Goal: Information Seeking & Learning: Learn about a topic

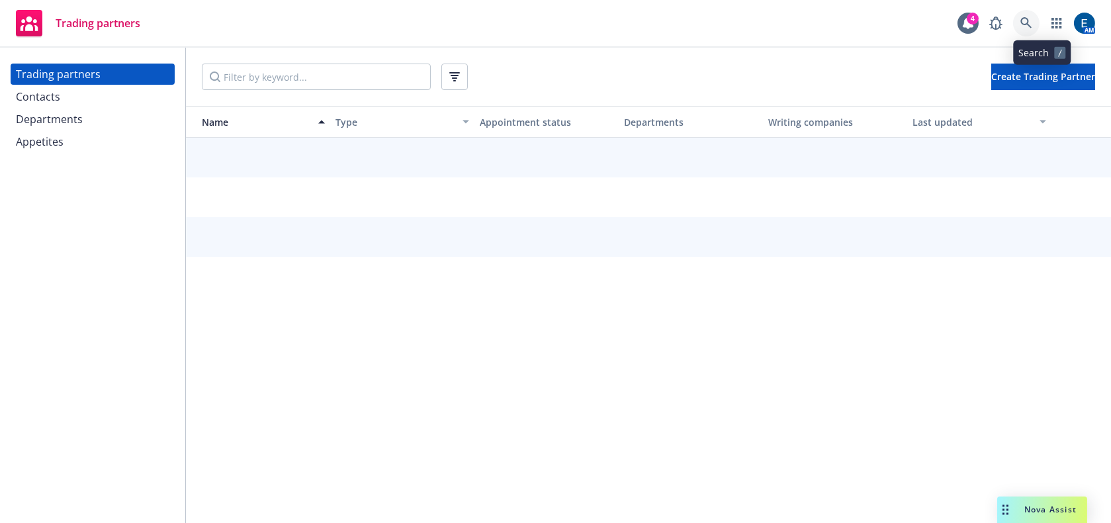
click at [1033, 19] on icon at bounding box center [1027, 23] width 12 height 12
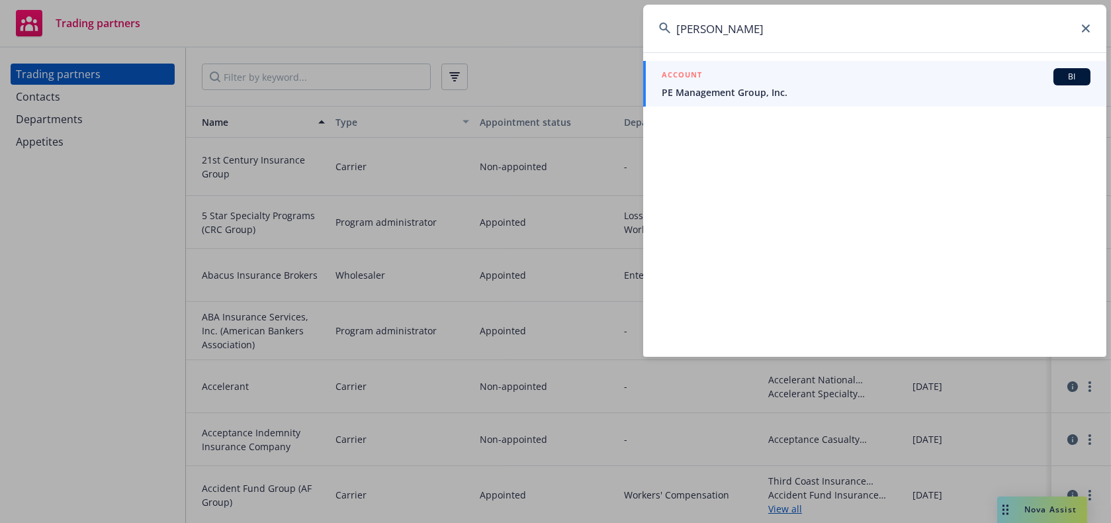
type input "Ashley Turk"
drag, startPoint x: 760, startPoint y: 28, endPoint x: 653, endPoint y: 32, distance: 107.3
click at [653, 32] on input "Ashley Turk" at bounding box center [874, 29] width 463 height 48
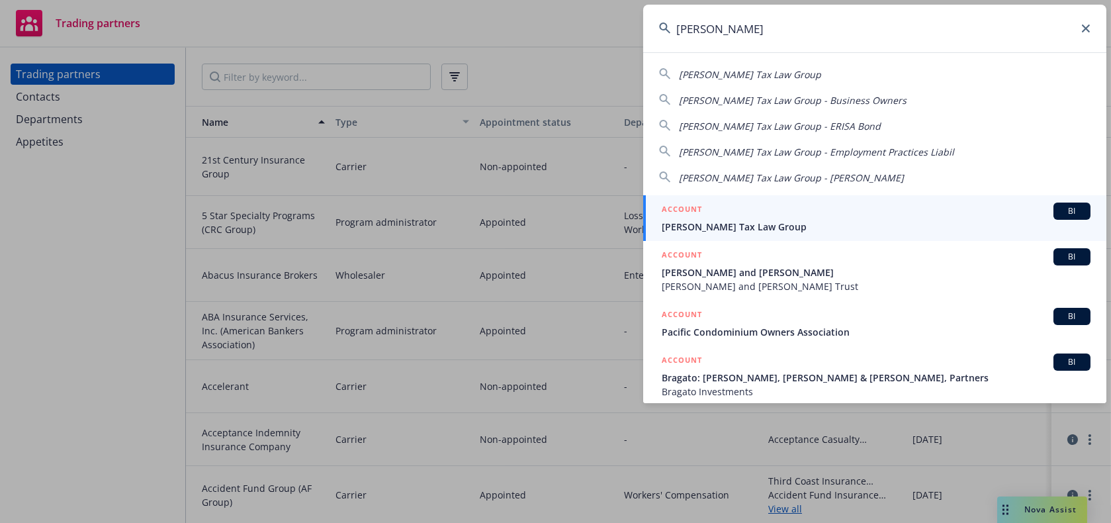
type input "brager"
click at [716, 208] on div "ACCOUNT BI" at bounding box center [876, 211] width 429 height 17
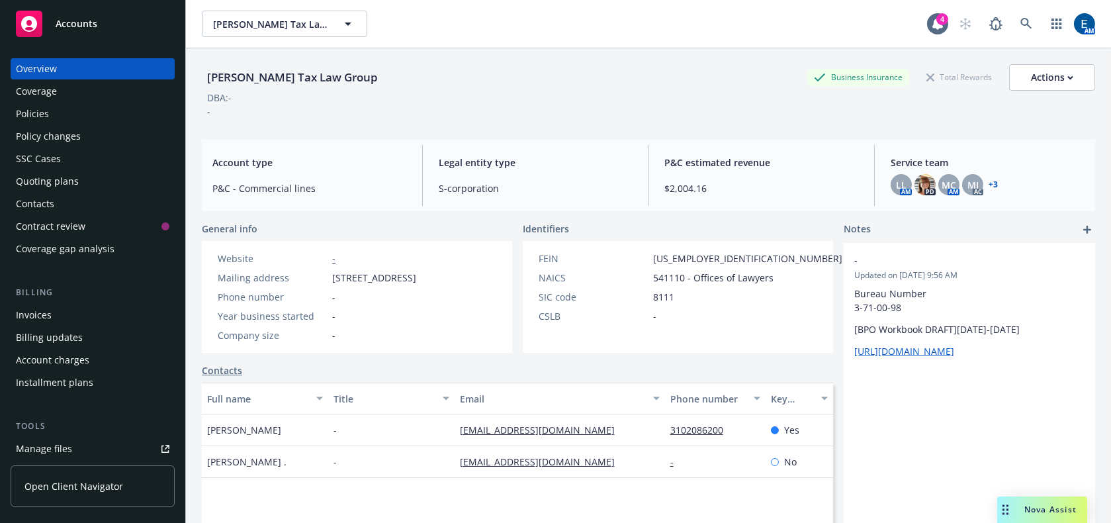
click at [32, 103] on div "Policies" at bounding box center [32, 113] width 33 height 21
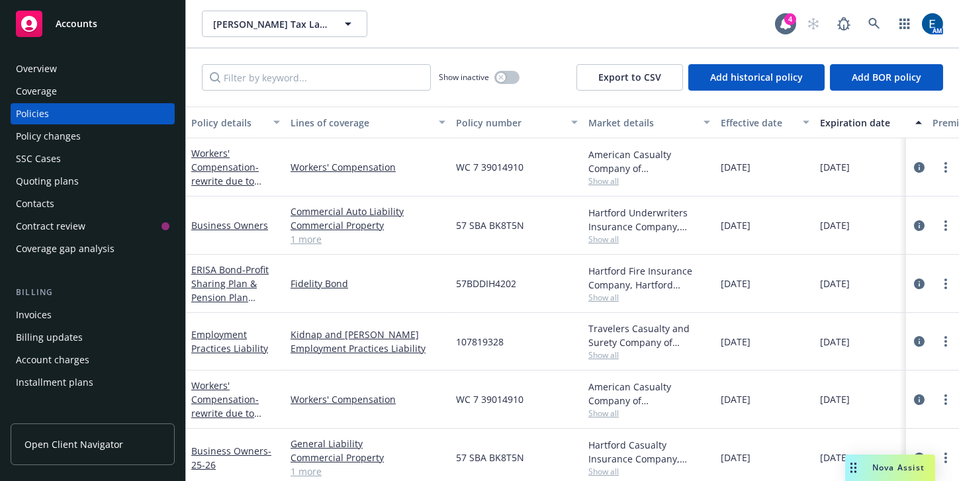
click at [601, 175] on span "Show all" at bounding box center [649, 180] width 122 height 11
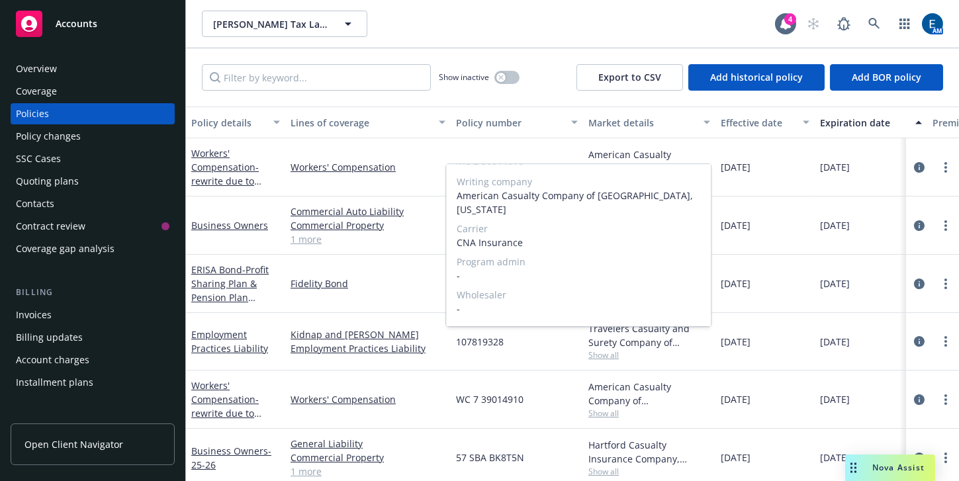
click at [601, 175] on span "Show all" at bounding box center [649, 180] width 122 height 11
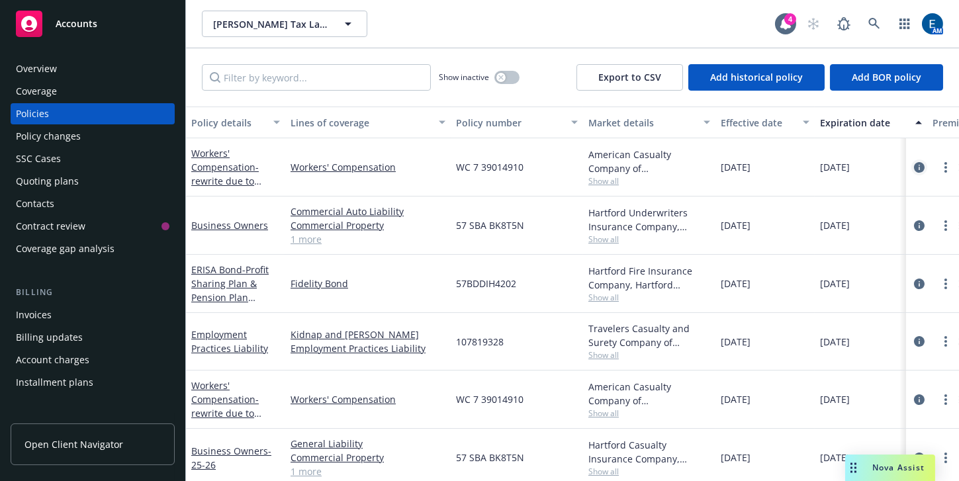
click at [914, 162] on icon "circleInformation" at bounding box center [919, 167] width 11 height 11
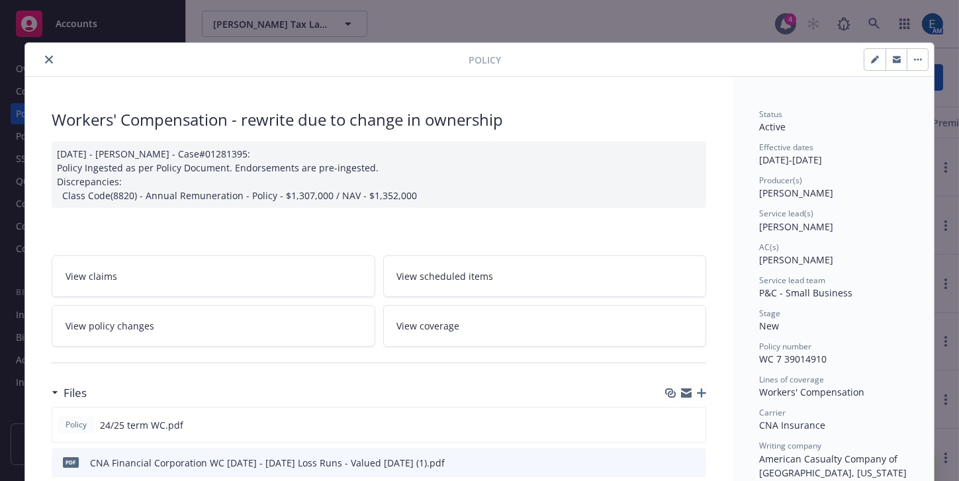
click at [42, 53] on button "close" at bounding box center [49, 60] width 16 height 16
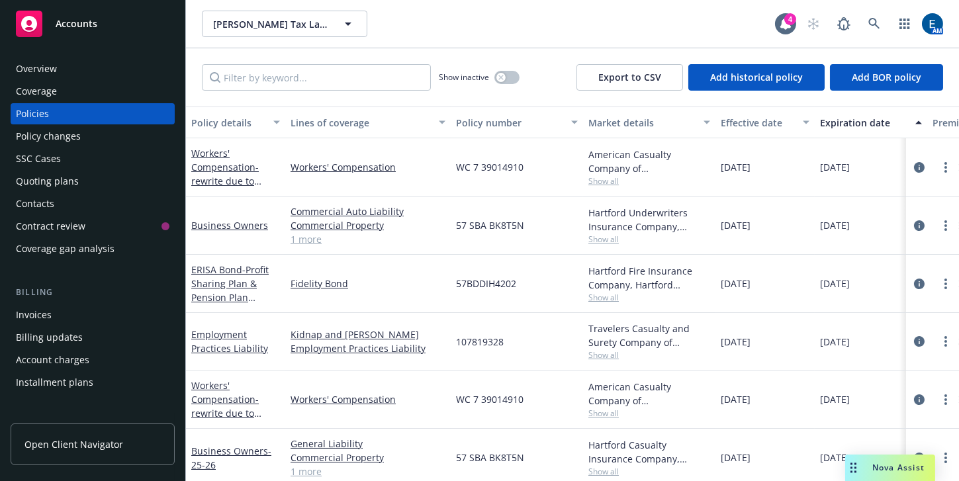
click at [46, 171] on div "Quoting plans" at bounding box center [47, 181] width 63 height 21
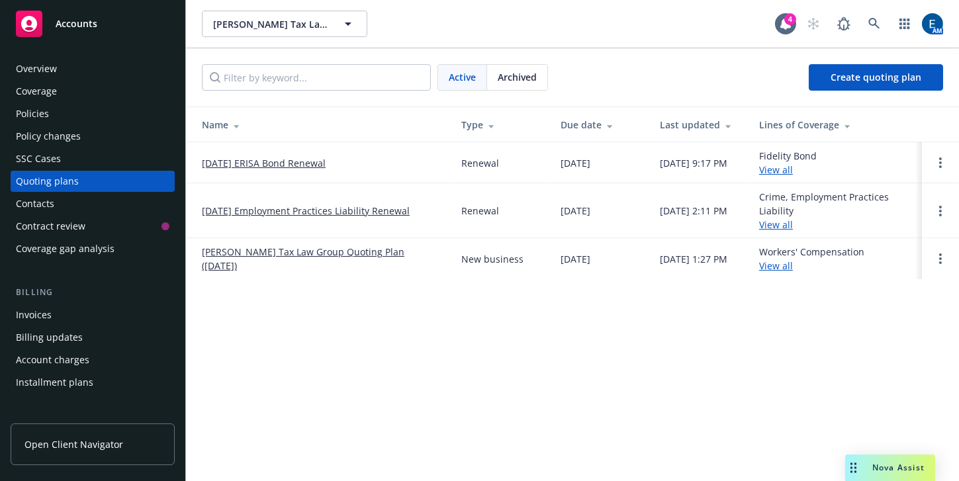
click at [781, 218] on link "View all" at bounding box center [776, 224] width 34 height 13
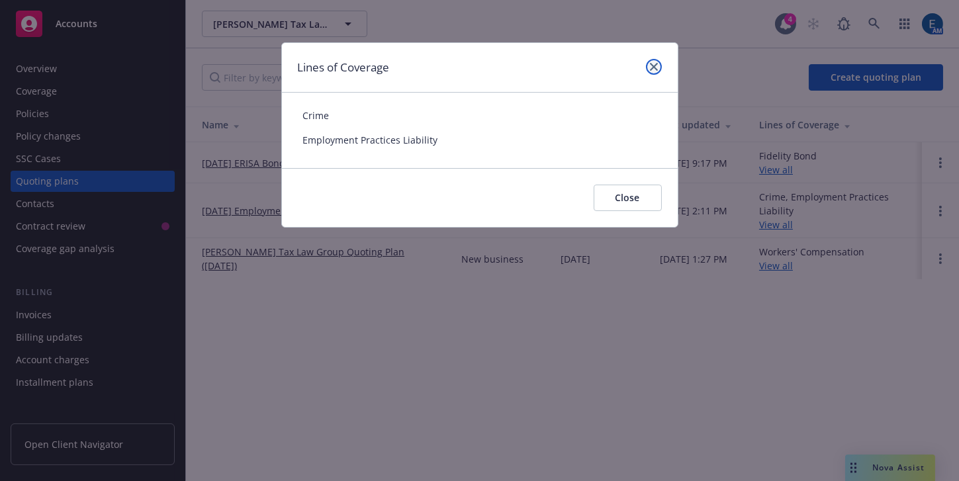
click at [658, 63] on icon "close" at bounding box center [654, 67] width 8 height 8
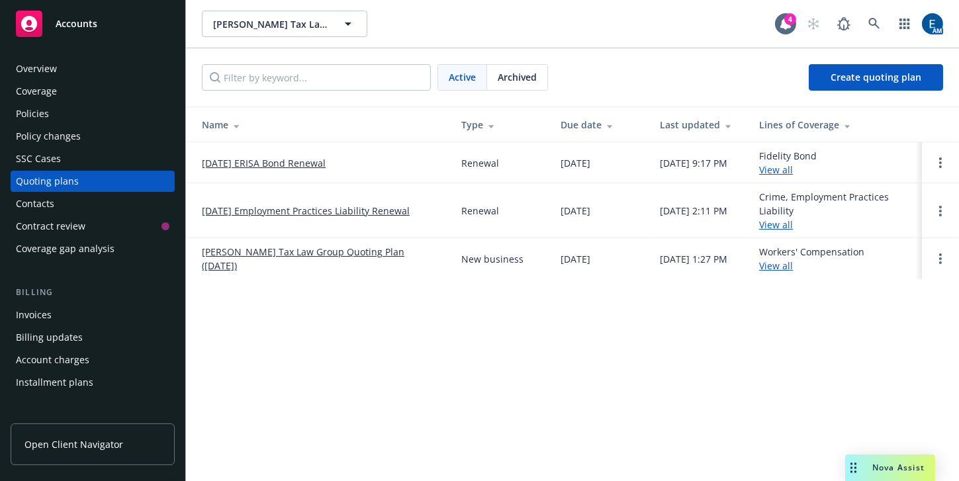
click at [766, 257] on div "Workers' Compensation View all" at bounding box center [811, 259] width 105 height 28
click at [773, 259] on link "View all" at bounding box center [776, 265] width 34 height 13
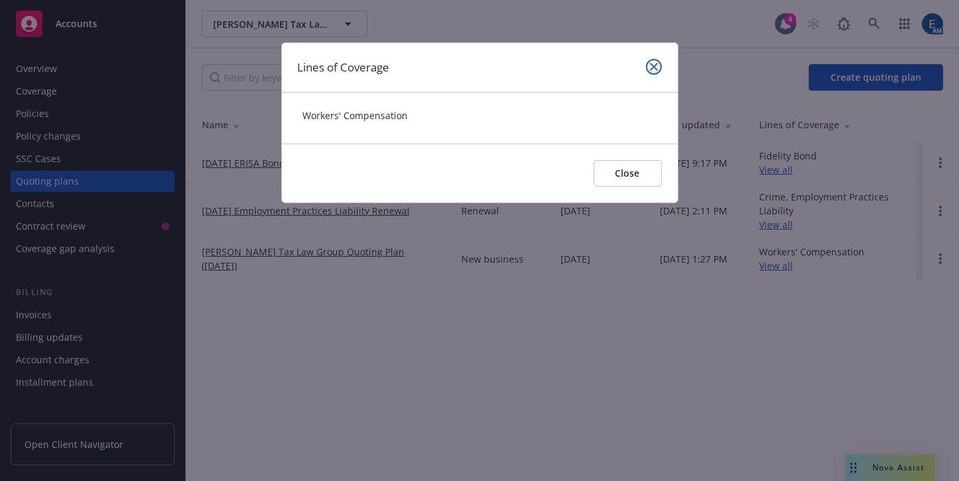
click at [655, 63] on icon "close" at bounding box center [654, 67] width 8 height 8
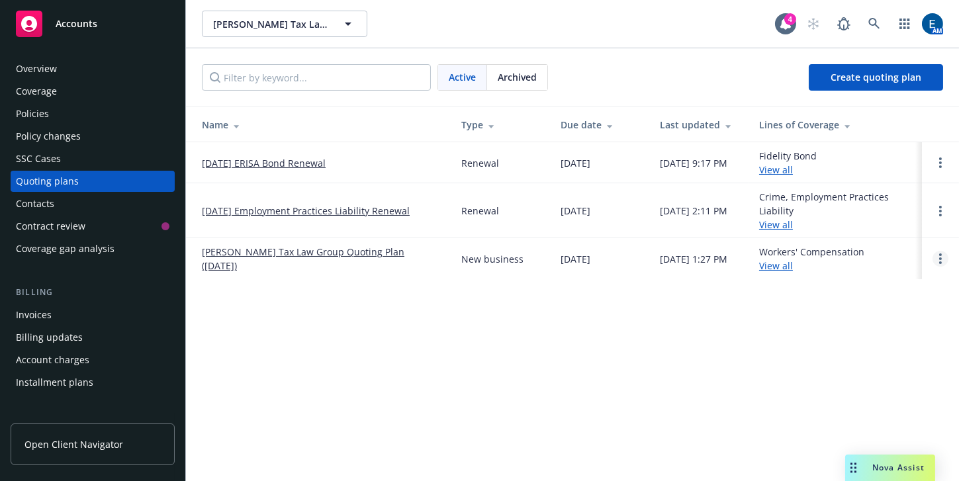
click at [943, 252] on link "Open options" at bounding box center [941, 259] width 16 height 16
click at [385, 247] on link "Brager Tax Law Group Quoting Plan (2024-10-17)" at bounding box center [321, 259] width 238 height 28
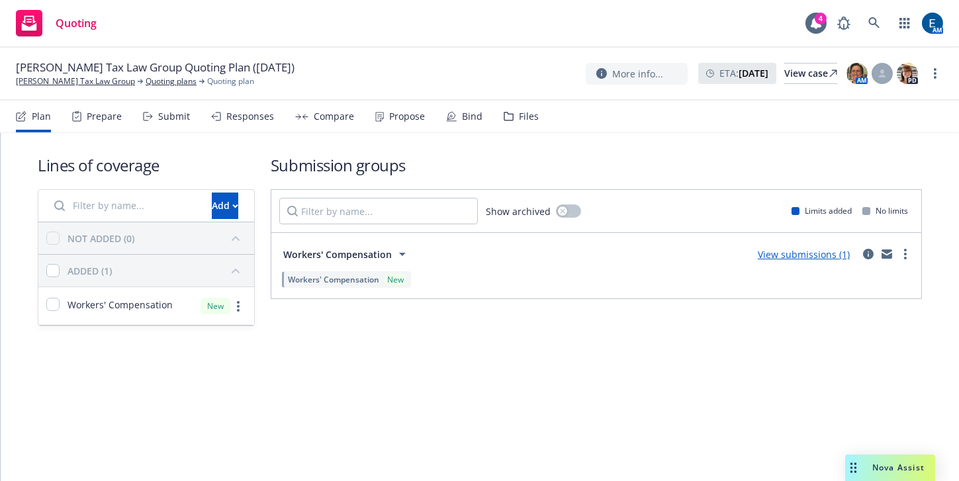
click at [638, 383] on div "Lines of coverage Add NOT ADDED (0) ADDED (1) Workers' Compensation New Submiss…" at bounding box center [480, 307] width 958 height 348
click at [814, 248] on link "View submissions (1)" at bounding box center [804, 254] width 92 height 13
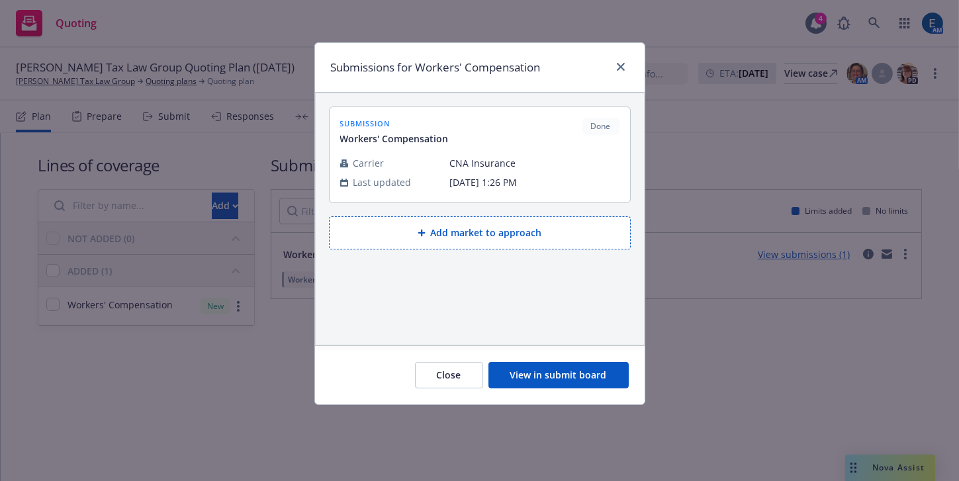
click at [510, 118] on div "submission Workers' Compensation Done" at bounding box center [479, 132] width 279 height 28
drag, startPoint x: 549, startPoint y: 311, endPoint x: 544, endPoint y: 293, distance: 19.3
click at [546, 302] on div "submission Workers' Compensation Done Carrier CNA Insurance Last updated 10/17,…" at bounding box center [480, 219] width 328 height 252
click at [569, 365] on button "View in submit board" at bounding box center [558, 375] width 140 height 26
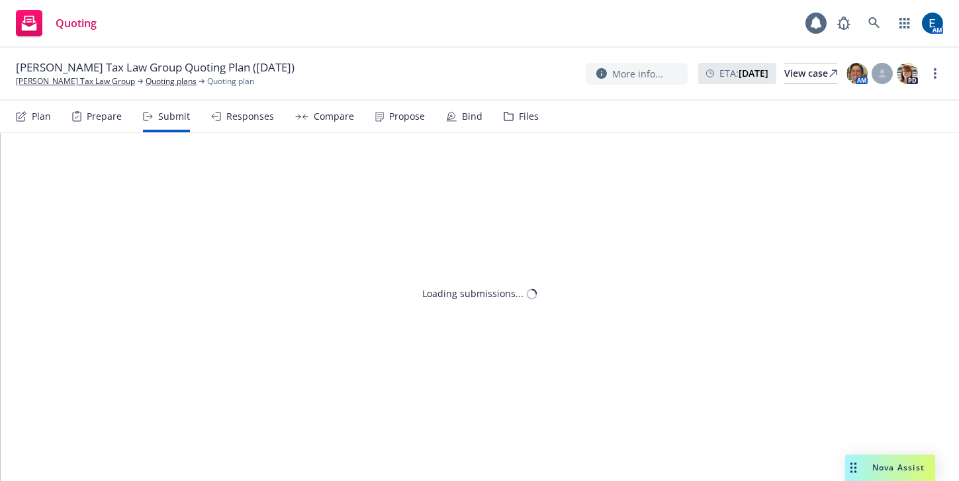
click at [569, 361] on div "Loading submissions..." at bounding box center [480, 307] width 958 height 348
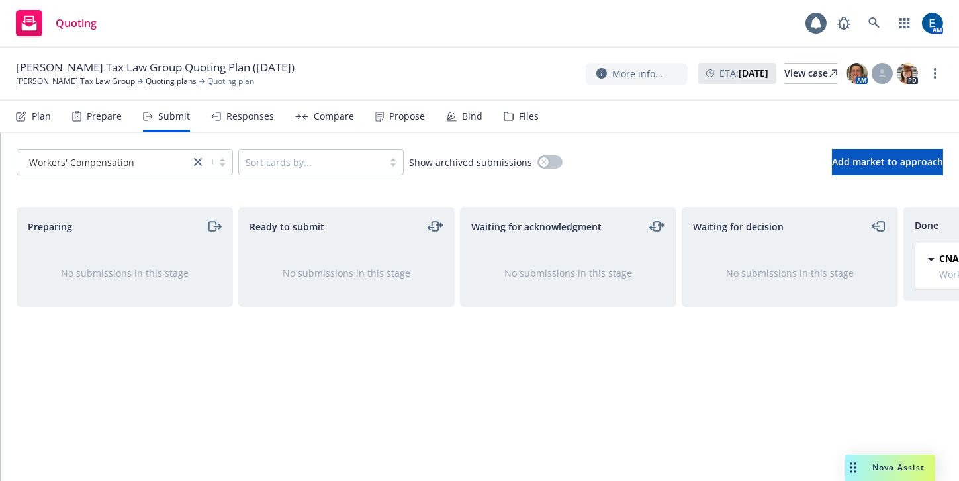
drag, startPoint x: 185, startPoint y: 320, endPoint x: 195, endPoint y: 307, distance: 15.6
click at [195, 307] on div "Preparing No submissions in this stage" at bounding box center [125, 330] width 216 height 246
click at [314, 111] on div "Compare" at bounding box center [334, 116] width 40 height 11
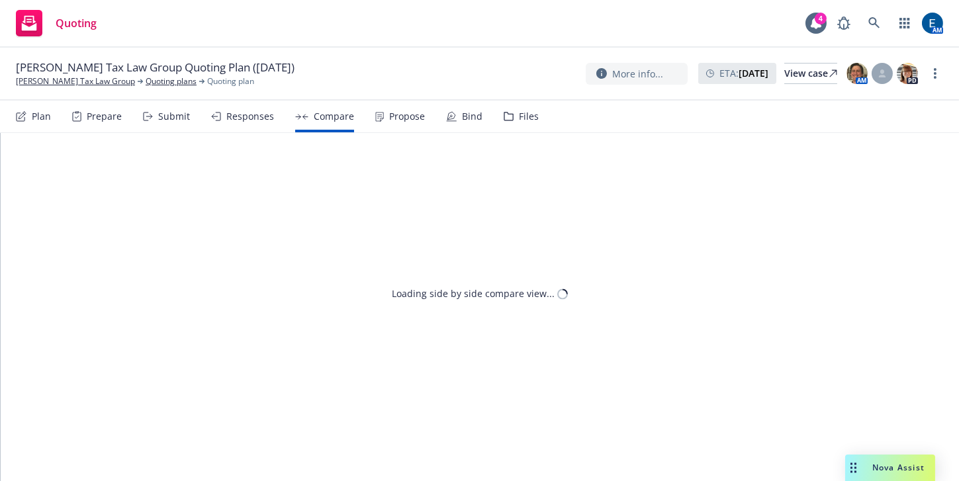
click at [226, 111] on div "Responses" at bounding box center [250, 116] width 48 height 11
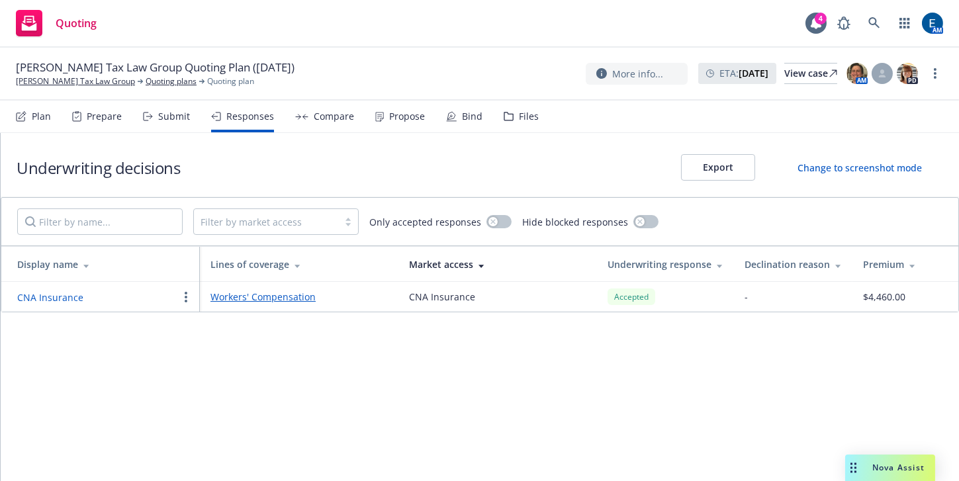
click at [280, 290] on link "Workers' Compensation" at bounding box center [298, 297] width 177 height 14
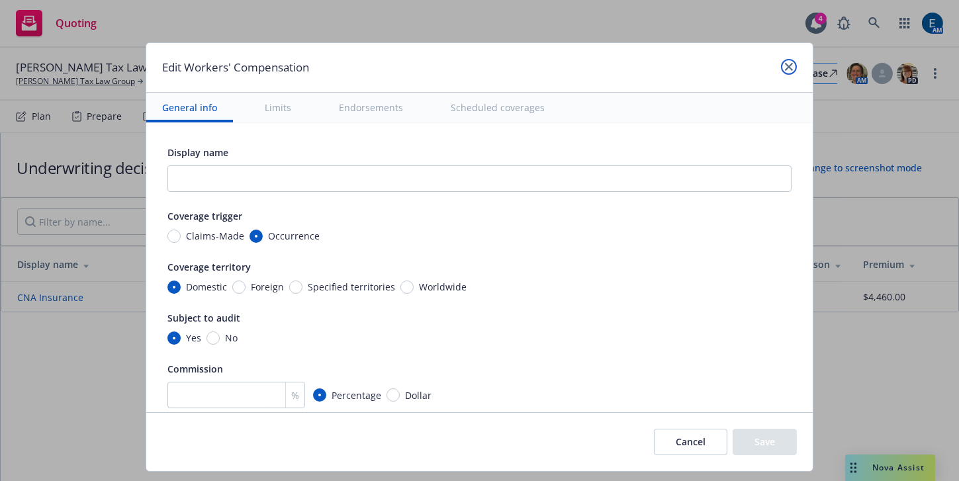
drag, startPoint x: 761, startPoint y: 60, endPoint x: 754, endPoint y: 62, distance: 7.4
click at [785, 63] on icon "close" at bounding box center [789, 67] width 8 height 8
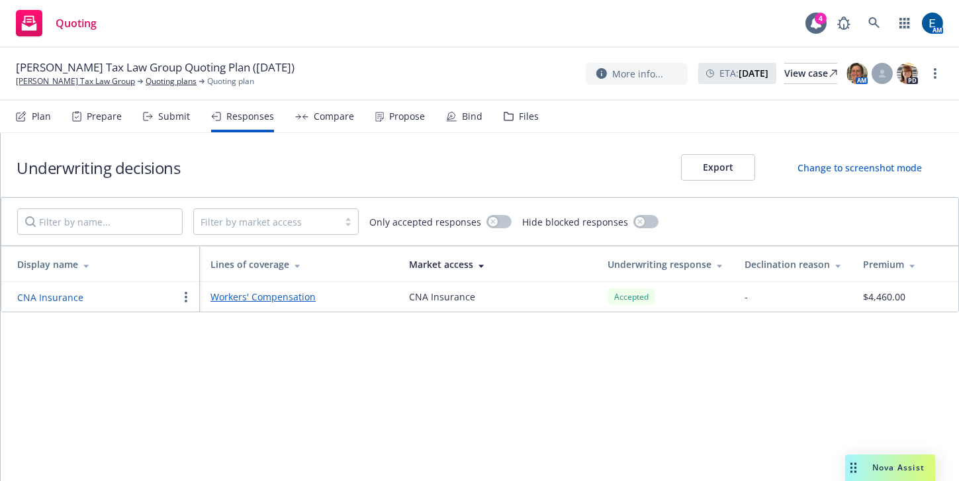
click at [60, 291] on button "CNA Insurance" at bounding box center [50, 298] width 66 height 14
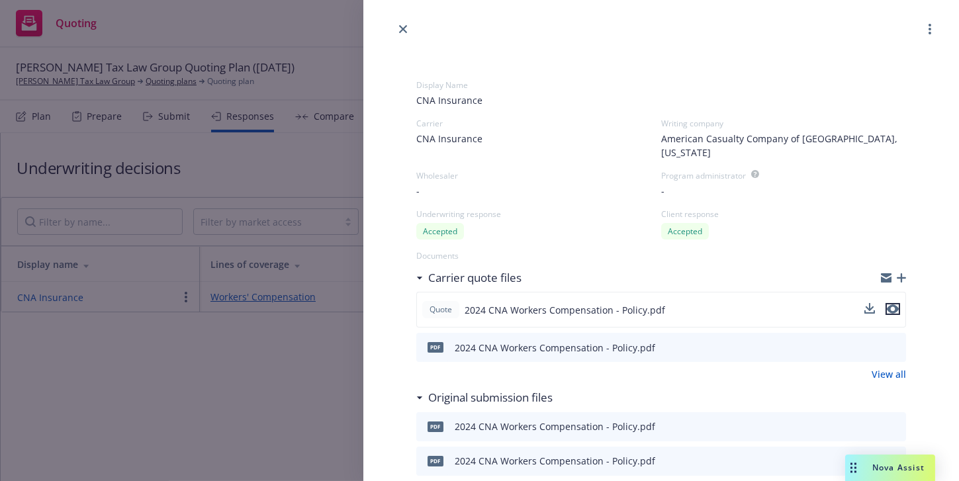
click at [890, 304] on icon "preview file" at bounding box center [893, 308] width 12 height 9
click at [404, 25] on icon "close" at bounding box center [403, 29] width 8 height 8
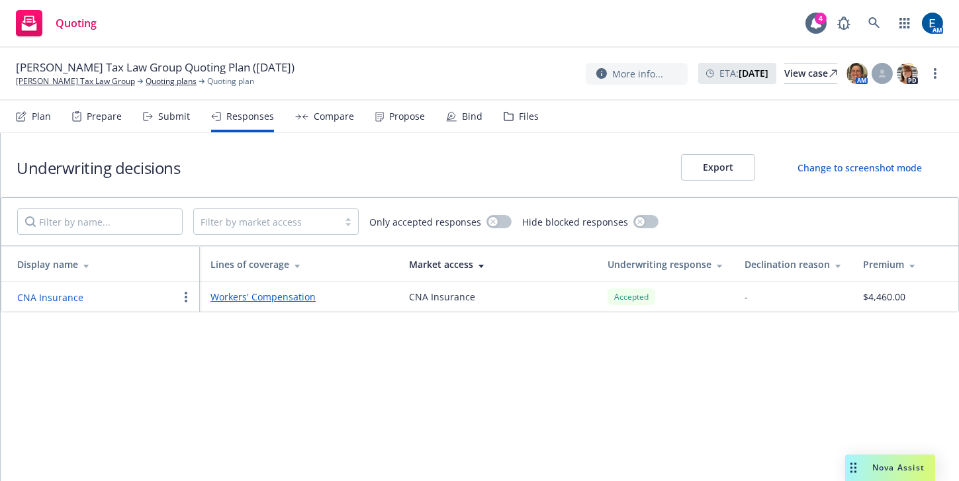
click at [158, 111] on div "Submit" at bounding box center [174, 116] width 32 height 11
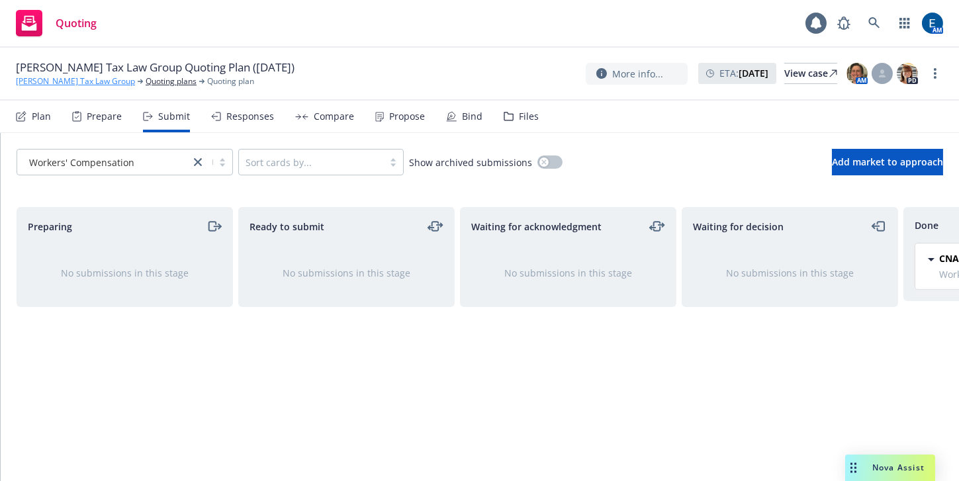
click at [73, 75] on link "[PERSON_NAME] Tax Law Group" at bounding box center [75, 81] width 119 height 12
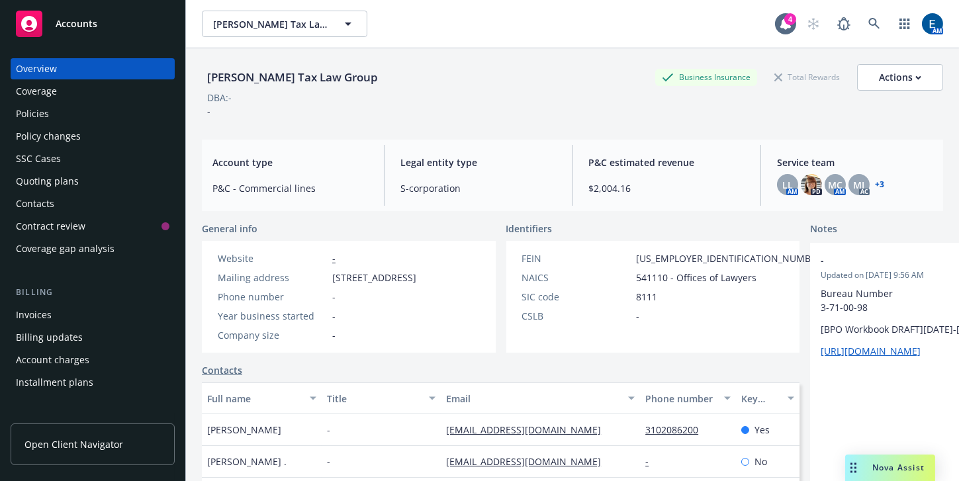
click at [49, 171] on div "Quoting plans" at bounding box center [47, 181] width 63 height 21
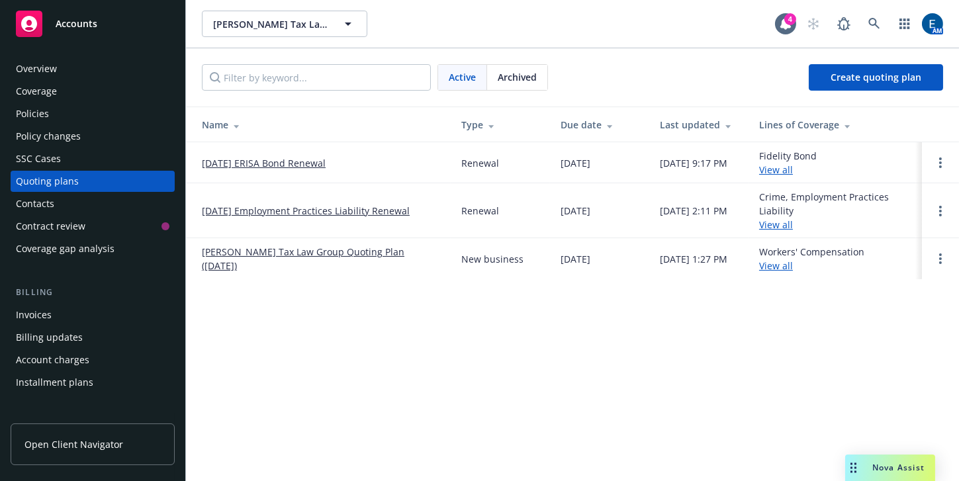
click at [777, 218] on link "View all" at bounding box center [776, 224] width 34 height 13
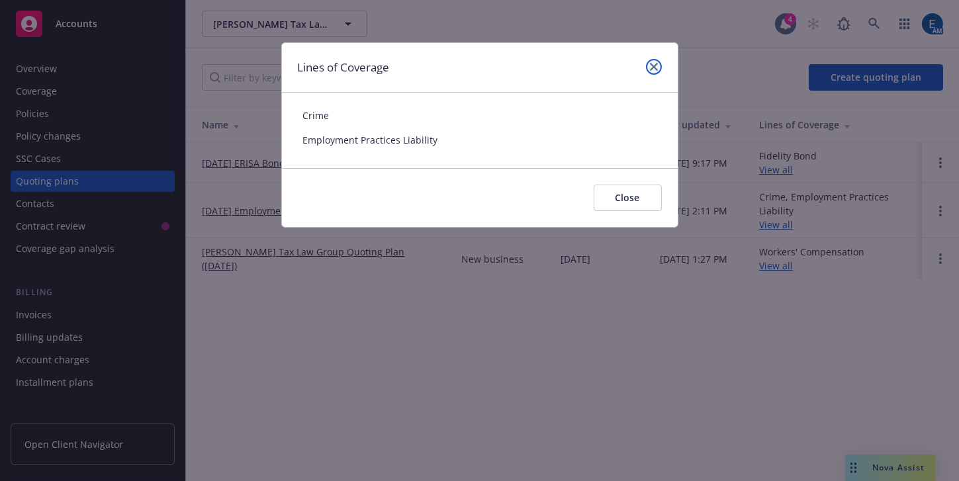
click at [658, 63] on icon "close" at bounding box center [654, 67] width 8 height 8
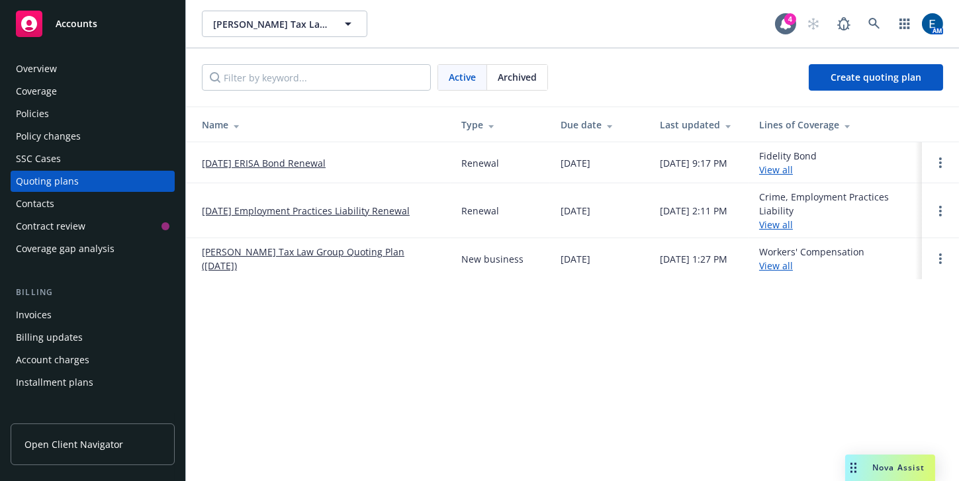
click at [769, 163] on link "View all" at bounding box center [776, 169] width 34 height 13
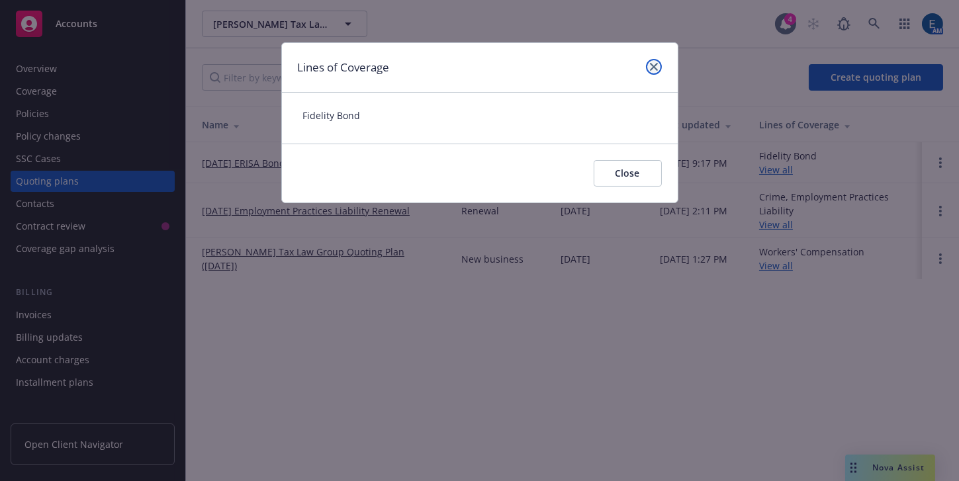
click at [658, 63] on icon "close" at bounding box center [654, 67] width 8 height 8
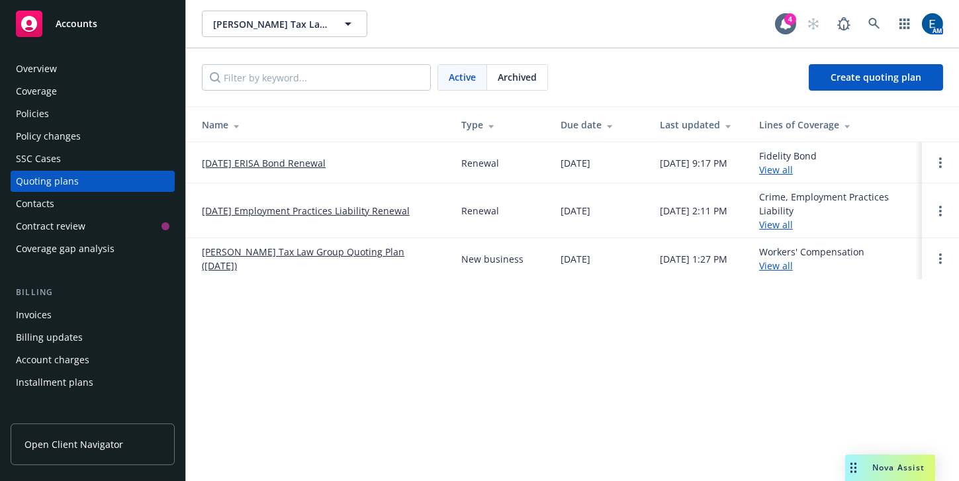
click at [258, 204] on link "04/15/25 Employment Practices Liability Renewal" at bounding box center [306, 211] width 208 height 14
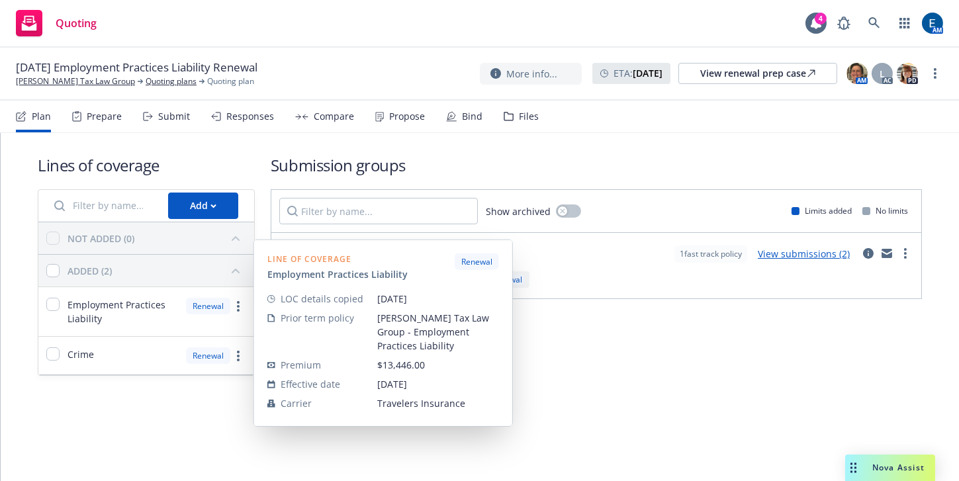
drag, startPoint x: 142, startPoint y: 406, endPoint x: 138, endPoint y: 400, distance: 6.8
click at [140, 404] on div "Lines of coverage Add NOT ADDED (0) ADDED (2) Employment Practices Liability Re…" at bounding box center [480, 307] width 958 height 348
